Goal: Task Accomplishment & Management: Use online tool/utility

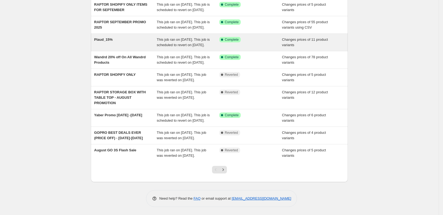
scroll to position [108, 0]
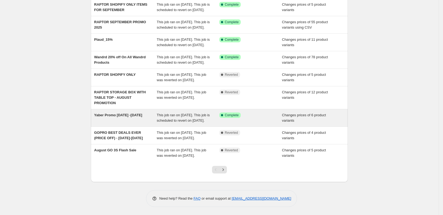
click at [128, 113] on div "Yaber Promo [DATE] -[DATE]" at bounding box center [125, 118] width 63 height 11
